Goal: Information Seeking & Learning: Find specific fact

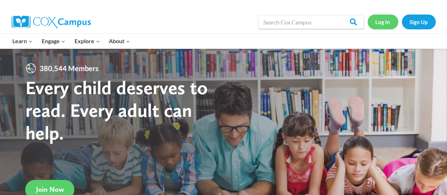
click at [387, 22] on link "Log In" at bounding box center [382, 21] width 31 height 14
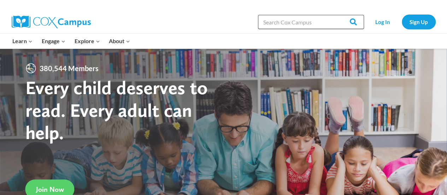
click at [318, 18] on input "Search in [URL][DOMAIN_NAME]" at bounding box center [311, 22] width 106 height 14
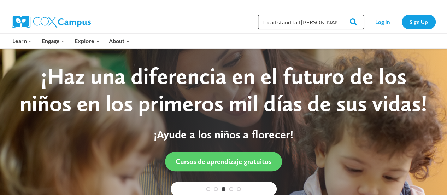
scroll to position [0, 14]
type input "start read stand tall molly lou melon"
click at [336, 15] on input "Search" at bounding box center [350, 22] width 28 height 14
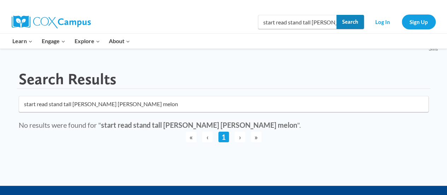
click at [339, 20] on input "Search" at bounding box center [350, 22] width 28 height 14
drag, startPoint x: 336, startPoint y: 20, endPoint x: 249, endPoint y: 25, distance: 87.7
click at [249, 25] on div "Search in [URL][DOMAIN_NAME] start read stand tall [PERSON_NAME] [PERSON_NAME] …" at bounding box center [304, 22] width 261 height 23
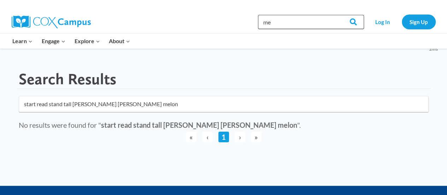
type input "m"
type input "start read"
click at [336, 15] on input "Search" at bounding box center [350, 22] width 28 height 14
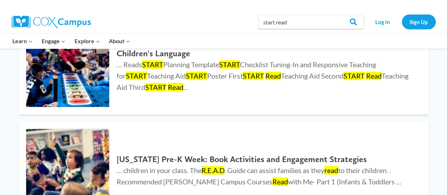
scroll to position [141, 0]
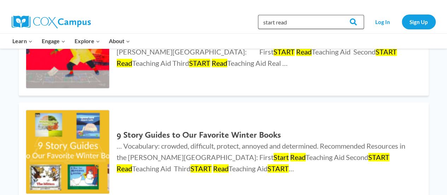
click at [293, 24] on input "start read" at bounding box center [311, 22] width 106 height 14
type input "start read for prek"
click at [336, 15] on input "Search" at bounding box center [350, 22] width 28 height 14
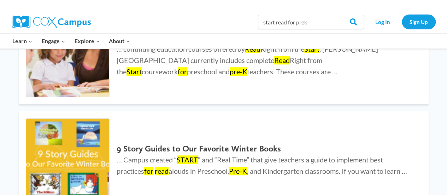
scroll to position [282, 0]
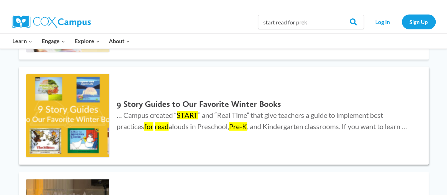
click at [84, 116] on img at bounding box center [67, 115] width 83 height 83
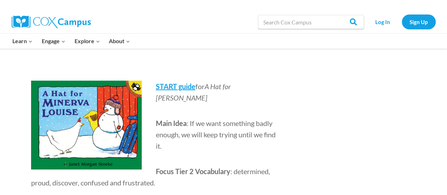
scroll to position [1024, 0]
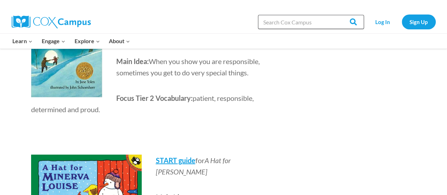
click at [275, 23] on input "Search in [URL][DOMAIN_NAME]" at bounding box center [311, 22] width 106 height 14
type input "start guide stand tall molly lou melon"
click at [336, 15] on input "Search" at bounding box center [350, 22] width 28 height 14
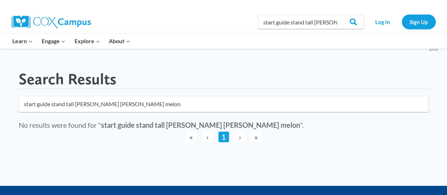
click at [241, 137] on span "›" at bounding box center [239, 136] width 11 height 11
click at [239, 137] on span "›" at bounding box center [239, 136] width 11 height 11
drag, startPoint x: 336, startPoint y: 19, endPoint x: 251, endPoint y: 32, distance: 86.0
click at [251, 32] on div "Search in https://coxcampus.org/ start guide stand tall molly lou melon Search …" at bounding box center [304, 22] width 261 height 23
click at [321, 22] on input "start guide stand tall [PERSON_NAME] [PERSON_NAME] melon" at bounding box center [311, 22] width 106 height 14
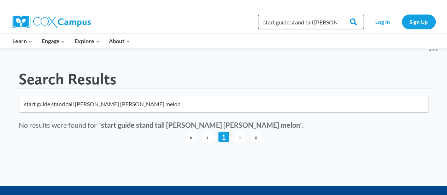
click at [335, 21] on input "start guide stand tall [PERSON_NAME] [PERSON_NAME] melon" at bounding box center [311, 22] width 106 height 14
click at [341, 22] on input "Search" at bounding box center [350, 22] width 28 height 14
drag, startPoint x: 337, startPoint y: 22, endPoint x: 88, endPoint y: 24, distance: 248.5
click at [88, 24] on div "Search in https://coxcampus.org/ start guide stand tall molly lou melon Search …" at bounding box center [224, 22] width 424 height 23
click at [270, 22] on input "start guide stand tall [PERSON_NAME] [PERSON_NAME] melon" at bounding box center [311, 22] width 106 height 14
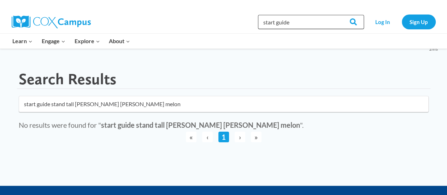
type input "start guide"
click at [336, 15] on input "Search" at bounding box center [350, 22] width 28 height 14
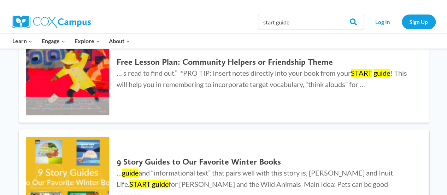
scroll to position [141, 0]
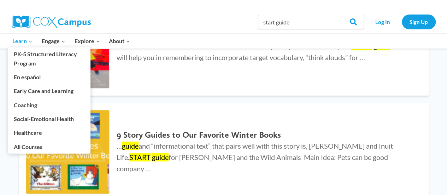
click at [23, 41] on span "Learn Expand" at bounding box center [22, 40] width 20 height 9
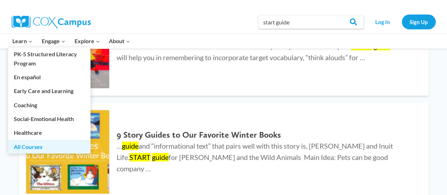
click at [38, 144] on link "All Courses" at bounding box center [49, 145] width 82 height 13
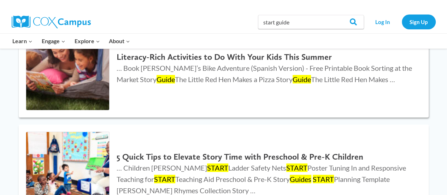
scroll to position [1094, 0]
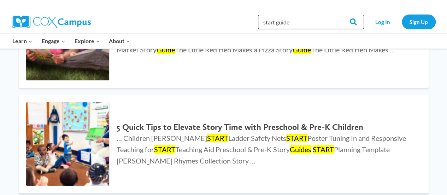
click at [306, 27] on input "start guide" at bounding box center [311, 22] width 106 height 14
type input "start guides"
click at [336, 15] on input "Search" at bounding box center [350, 22] width 28 height 14
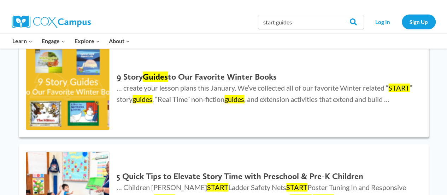
scroll to position [141, 0]
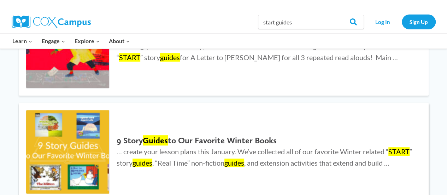
click at [190, 135] on h2 "9 Story Guides to Our Favorite Winter Books" at bounding box center [264, 140] width 297 height 10
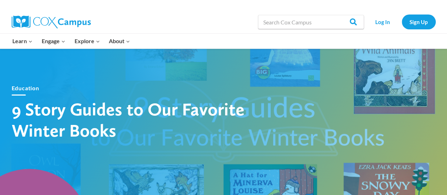
click at [299, 102] on div "Education 9 Story Guides to Our Favorite Winter Books" at bounding box center [223, 111] width 445 height 141
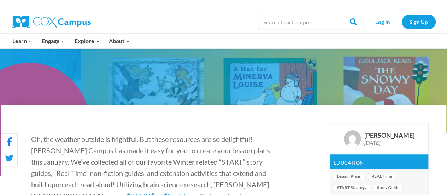
scroll to position [247, 0]
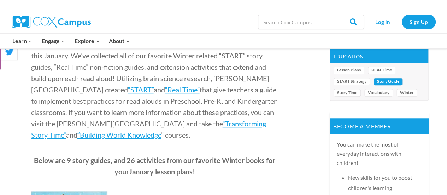
click at [391, 79] on link "Story Guide" at bounding box center [387, 82] width 29 height 8
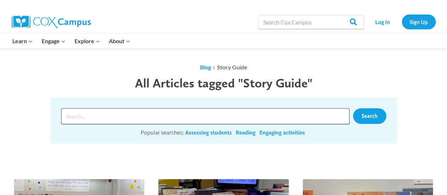
click at [134, 121] on input "Search input" at bounding box center [205, 116] width 288 height 16
type input "Stand Tall Molly Lou Melon"
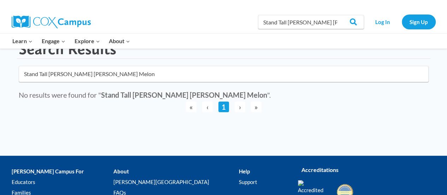
scroll to position [71, 0]
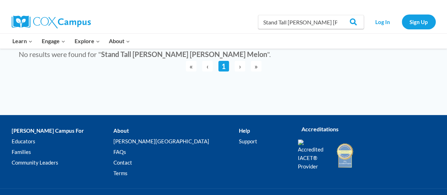
click at [131, 57] on strong "Stand Tall [PERSON_NAME] [PERSON_NAME] Melon" at bounding box center [184, 54] width 166 height 8
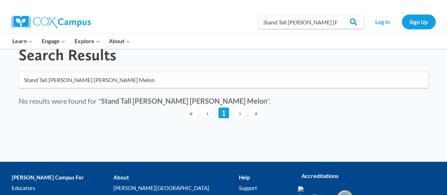
scroll to position [0, 0]
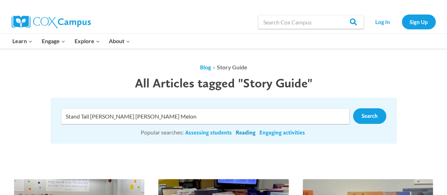
click at [249, 133] on link "Reading" at bounding box center [245, 132] width 20 height 8
click at [338, 24] on input "Search" at bounding box center [350, 22] width 28 height 14
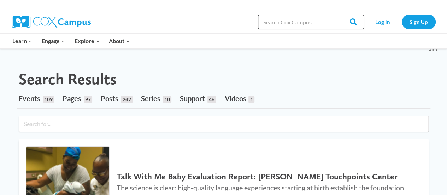
click at [308, 17] on input "Search in [URL][DOMAIN_NAME]" at bounding box center [311, 22] width 106 height 14
type input "start read"
click at [336, 15] on input "Search" at bounding box center [350, 22] width 28 height 14
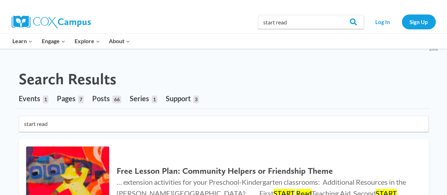
scroll to position [106, 0]
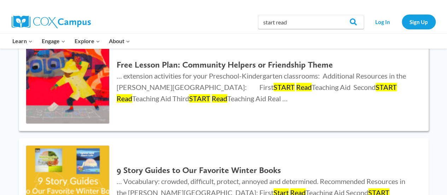
click at [194, 61] on h2 "Free Lesson Plan: Community Helpers or Friendship Theme" at bounding box center [264, 65] width 297 height 10
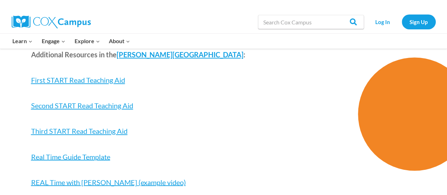
scroll to position [1836, 0]
